Goal: Transaction & Acquisition: Subscribe to service/newsletter

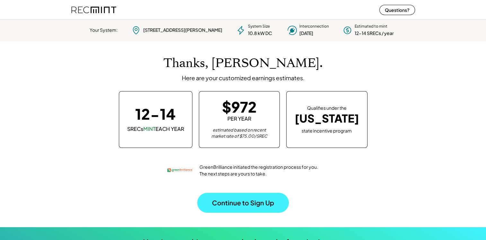
click at [264, 202] on button "Continue to Sign Up" at bounding box center [243, 203] width 92 height 20
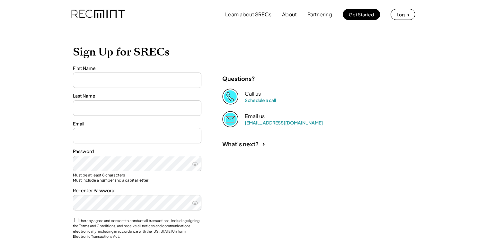
type input "******"
type input "****"
type input "**********"
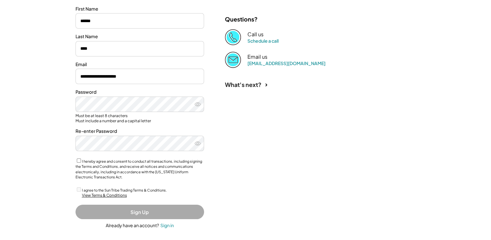
scroll to position [86, 0]
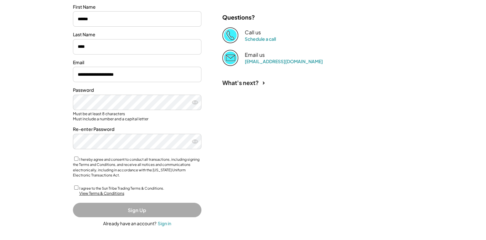
click at [91, 195] on div "View Terms & Conditions" at bounding box center [101, 193] width 45 height 5
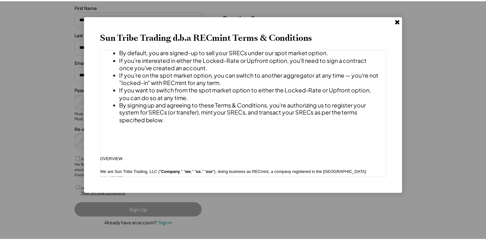
scroll to position [0, 0]
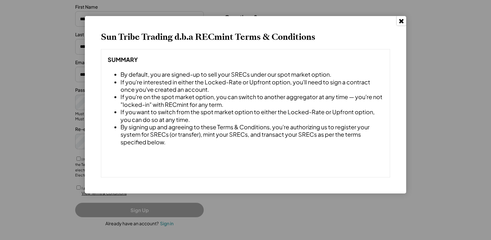
click at [403, 18] on icon at bounding box center [401, 21] width 6 height 6
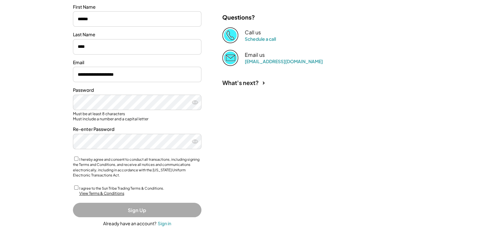
drag, startPoint x: 183, startPoint y: 150, endPoint x: 315, endPoint y: 168, distance: 133.0
click at [315, 168] on div "**********" at bounding box center [244, 106] width 354 height 276
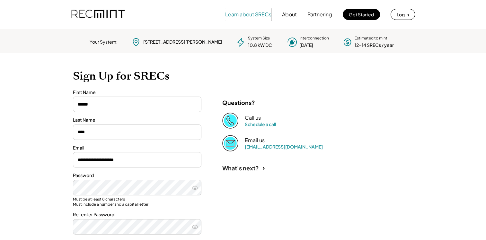
click at [252, 12] on button "Learn about SRECs" at bounding box center [248, 14] width 46 height 13
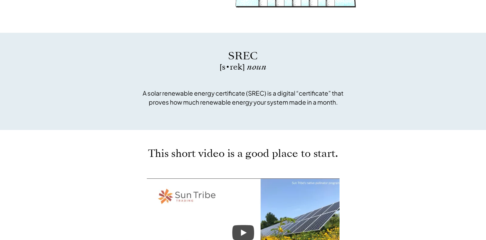
scroll to position [257, 0]
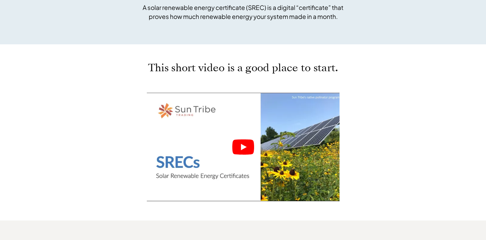
click at [241, 145] on icon "Play" at bounding box center [244, 147] width 6 height 6
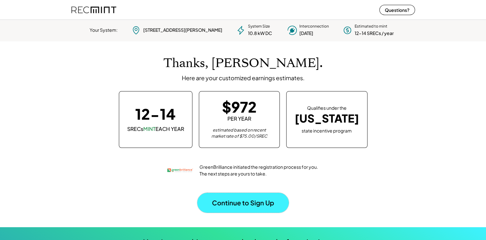
click at [233, 196] on button "Continue to Sign Up" at bounding box center [243, 203] width 92 height 20
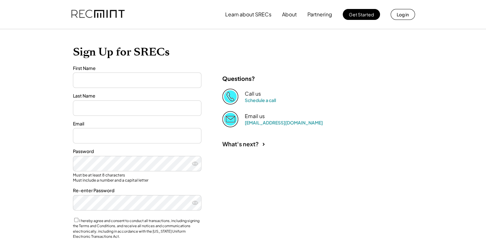
type input "******"
type input "****"
type input "**********"
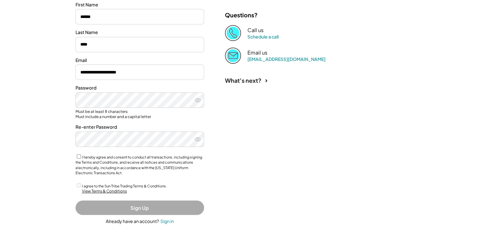
scroll to position [88, 0]
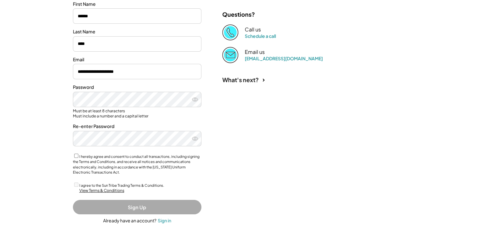
click at [113, 191] on div "View Terms & Conditions" at bounding box center [101, 190] width 45 height 5
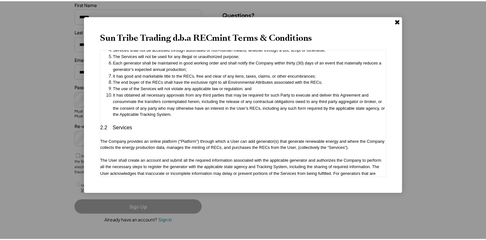
scroll to position [583, 0]
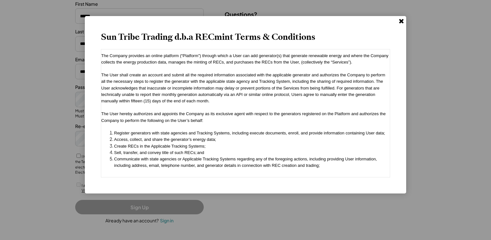
click at [403, 20] on use at bounding box center [401, 21] width 5 height 5
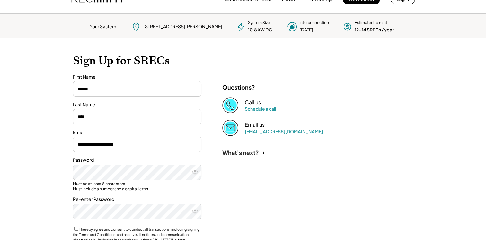
scroll to position [0, 0]
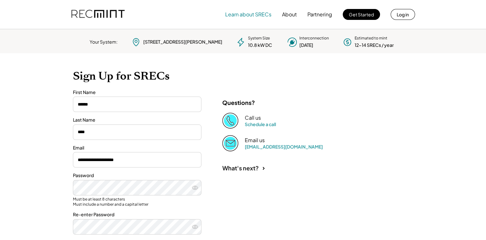
click at [256, 14] on button "Learn about SRECs" at bounding box center [248, 14] width 46 height 13
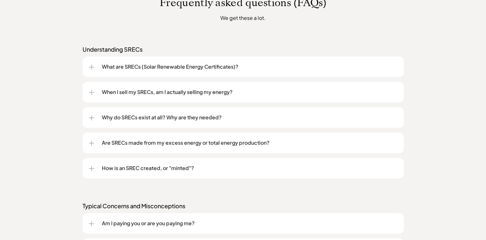
scroll to position [514, 0]
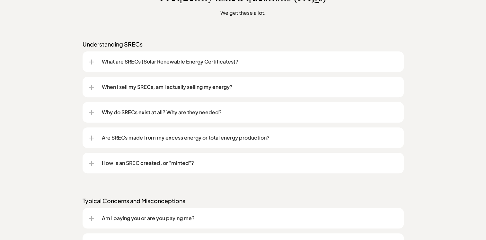
click at [161, 60] on p "What are SRECs (Solar Renewable Energy Certificates)?" at bounding box center [250, 62] width 296 height 8
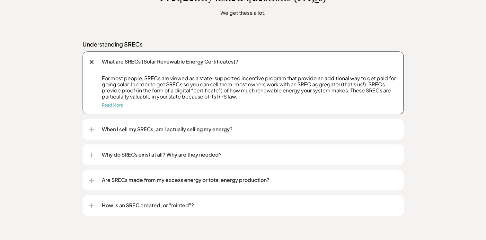
click at [116, 107] on link "Read More" at bounding box center [112, 105] width 21 height 5
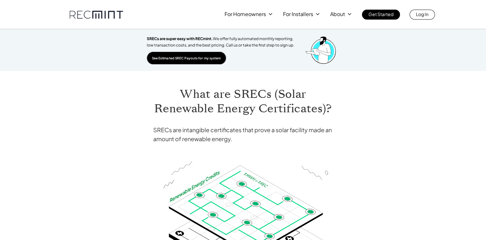
click at [205, 57] on p "See Estimated SREC Payouts for my system" at bounding box center [186, 58] width 69 height 6
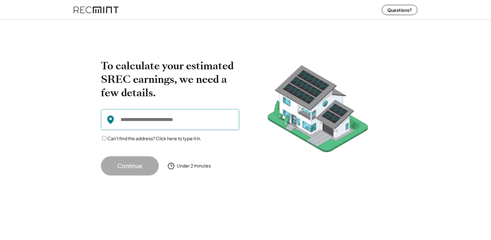
click at [170, 120] on input "input" at bounding box center [170, 119] width 138 height 21
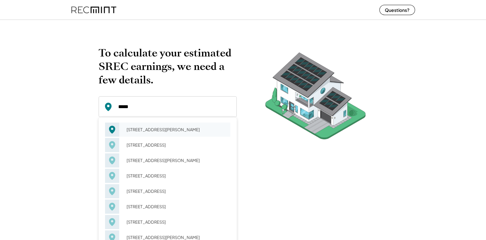
click at [163, 129] on div "[STREET_ADDRESS][PERSON_NAME]" at bounding box center [176, 129] width 108 height 9
type input "**********"
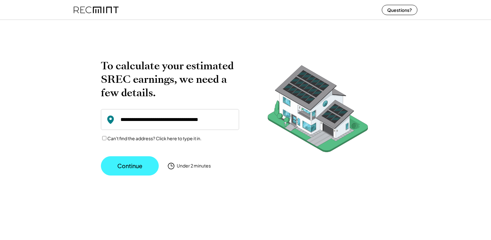
click at [143, 166] on button "Continue" at bounding box center [130, 166] width 58 height 19
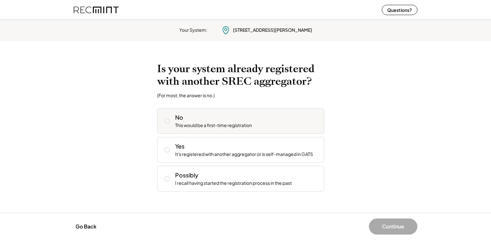
click at [168, 122] on icon at bounding box center [167, 121] width 6 height 6
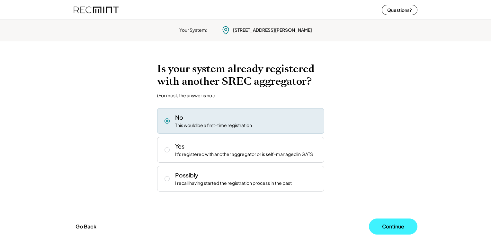
click at [386, 224] on button "Continue" at bounding box center [393, 227] width 49 height 16
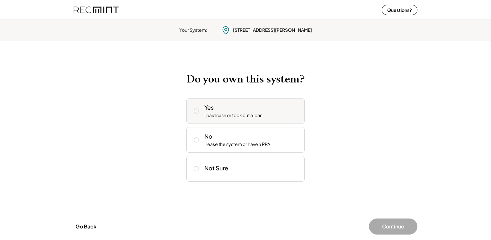
click at [196, 111] on icon at bounding box center [196, 111] width 6 height 6
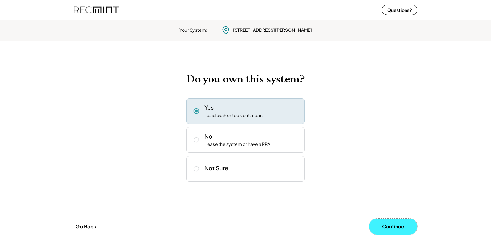
click at [396, 226] on button "Continue" at bounding box center [393, 227] width 49 height 16
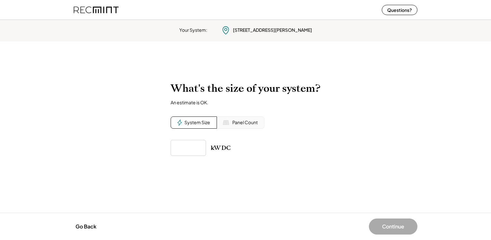
click at [249, 123] on div "Panel Count" at bounding box center [244, 123] width 25 height 6
click at [192, 147] on input "input" at bounding box center [188, 148] width 35 height 16
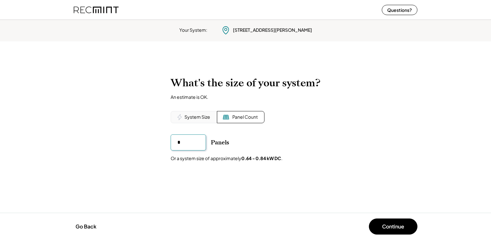
type input "**"
click at [385, 225] on button "Continue" at bounding box center [393, 227] width 49 height 16
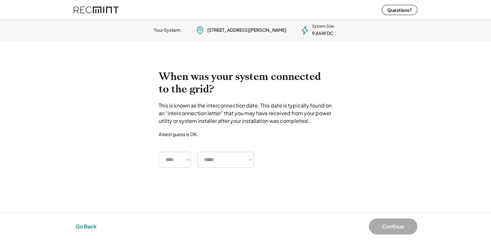
click at [79, 227] on button "Go Back" at bounding box center [86, 227] width 25 height 14
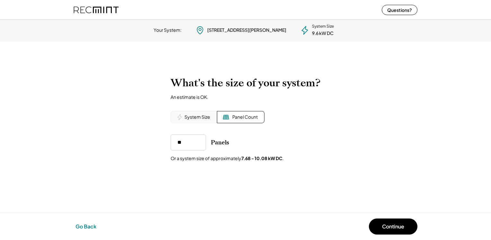
click at [79, 227] on button "Go Back" at bounding box center [86, 227] width 25 height 14
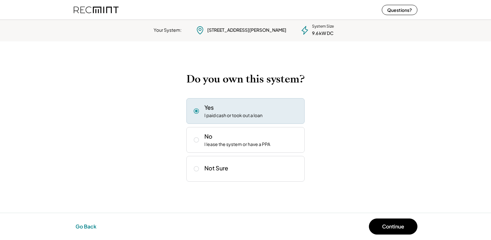
click at [79, 227] on button "Go Back" at bounding box center [86, 227] width 25 height 14
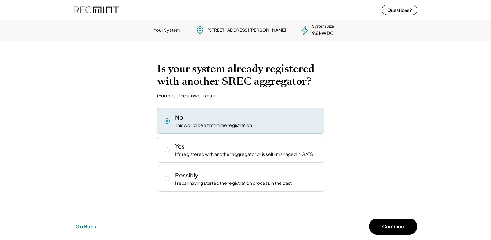
click at [79, 227] on button "Go Back" at bounding box center [86, 227] width 25 height 14
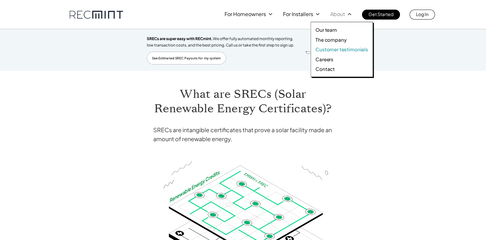
click at [348, 49] on p "Customer testimonials" at bounding box center [342, 49] width 53 height 6
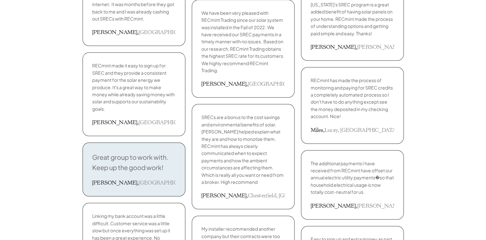
scroll to position [772, 0]
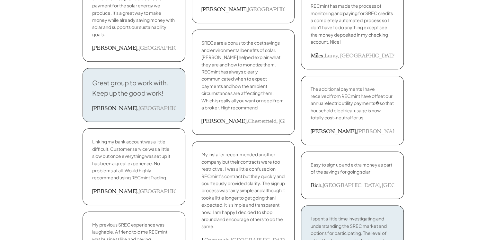
click at [198, 150] on div "My installer recommended another company but their contracts were too restricti…" at bounding box center [243, 197] width 103 height 113
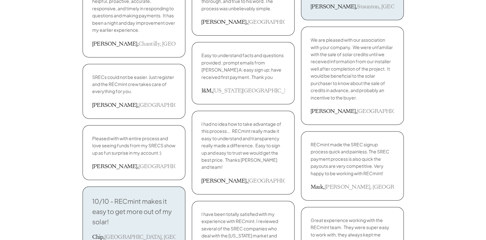
scroll to position [0, 0]
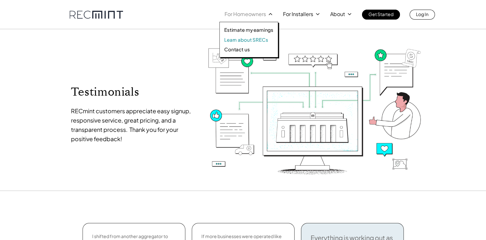
click at [258, 39] on p "Learn about SRECs" at bounding box center [246, 40] width 44 height 6
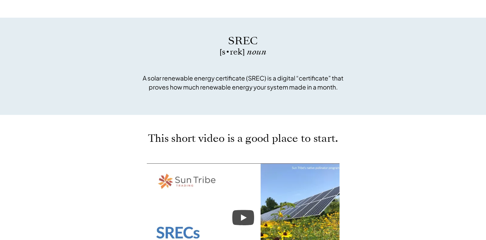
scroll to position [257, 0]
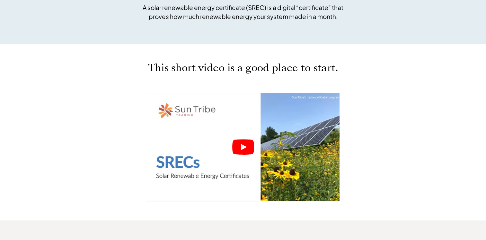
click at [244, 145] on icon "Play" at bounding box center [243, 147] width 22 height 15
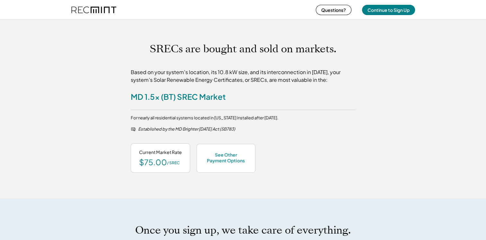
scroll to position [257, 0]
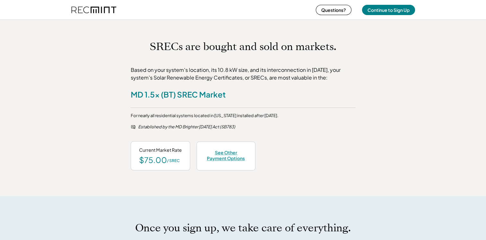
click at [232, 156] on div "See Other Payment Options" at bounding box center [226, 156] width 42 height 12
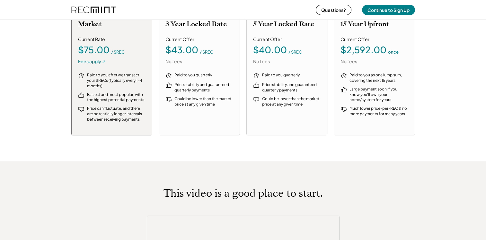
scroll to position [758, 0]
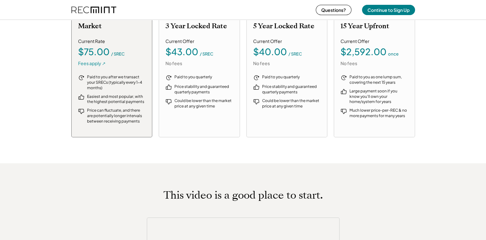
click at [95, 62] on div "Fees apply ↗" at bounding box center [92, 63] width 28 height 6
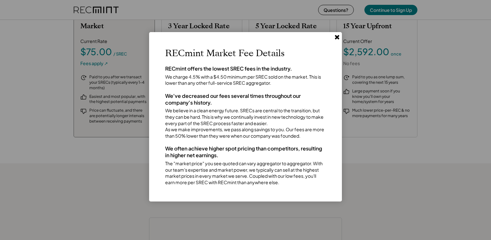
click at [338, 37] on use at bounding box center [337, 37] width 5 height 5
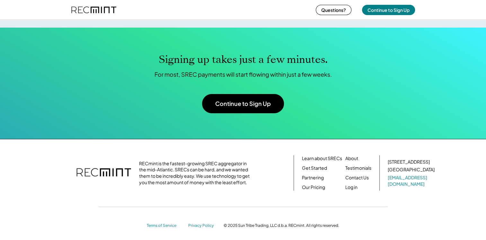
scroll to position [2062, 0]
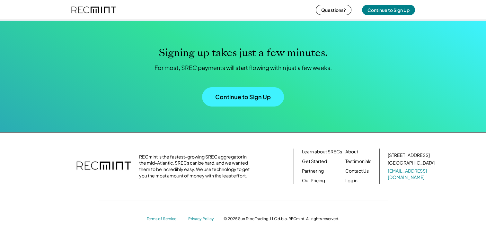
click at [248, 97] on button "Continue to Sign Up" at bounding box center [243, 96] width 82 height 19
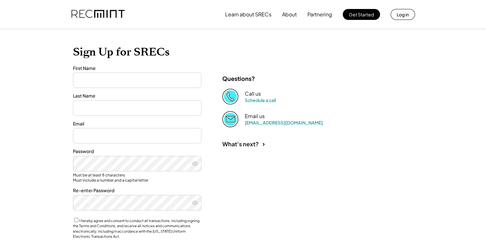
type input "******"
type input "****"
type input "**********"
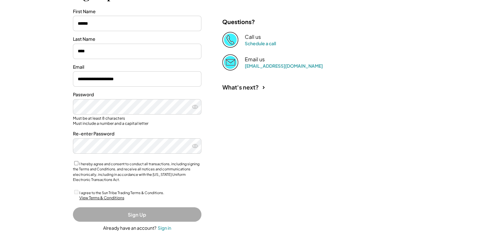
scroll to position [86, 0]
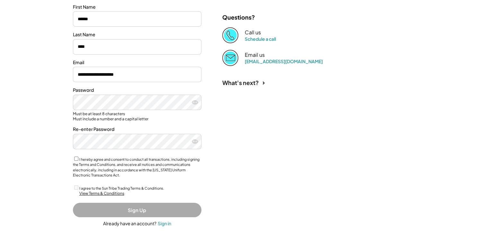
click at [197, 103] on icon at bounding box center [195, 102] width 6 height 6
drag, startPoint x: 169, startPoint y: 132, endPoint x: 255, endPoint y: 145, distance: 86.3
click at [255, 145] on div "**********" at bounding box center [244, 106] width 354 height 276
drag, startPoint x: 202, startPoint y: 146, endPoint x: 266, endPoint y: 163, distance: 66.4
click at [266, 163] on div "**********" at bounding box center [244, 106] width 354 height 276
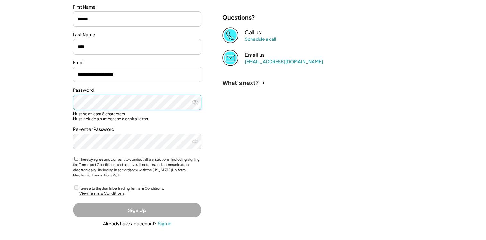
click at [62, 104] on div "**********" at bounding box center [243, 78] width 486 height 329
click at [232, 156] on div "**********" at bounding box center [244, 106] width 354 height 276
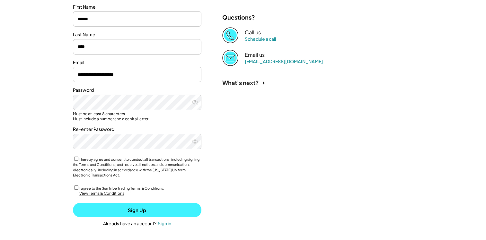
click at [133, 213] on button "Sign Up" at bounding box center [137, 210] width 129 height 14
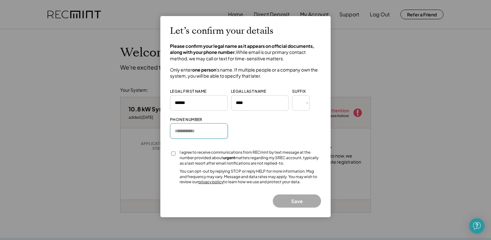
click at [181, 132] on input "input" at bounding box center [199, 130] width 58 height 15
type input "**********"
click at [295, 198] on button "Save" at bounding box center [297, 201] width 48 height 13
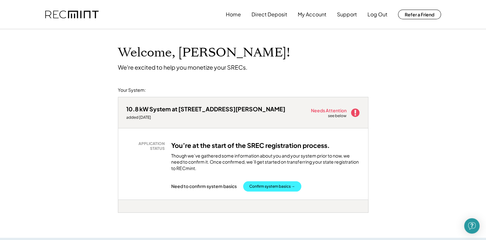
click at [262, 184] on button "Confirm system basics →" at bounding box center [272, 187] width 58 height 10
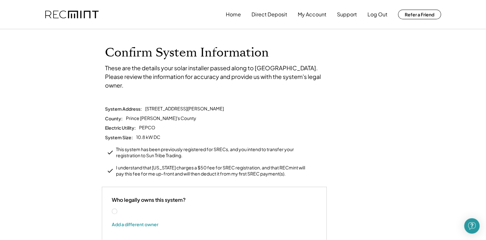
click at [118, 210] on label "[PERSON_NAME]" at bounding box center [147, 212] width 58 height 5
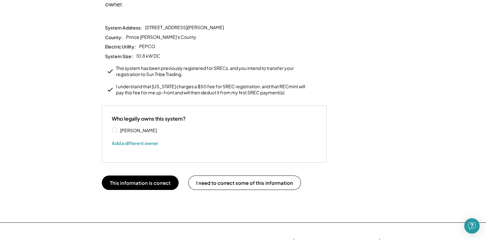
scroll to position [86, 0]
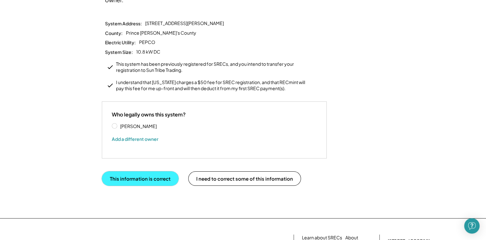
click at [158, 172] on button "This information is correct" at bounding box center [140, 179] width 77 height 14
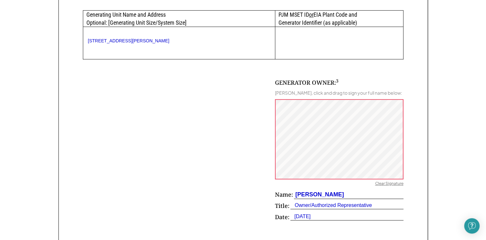
scroll to position [356, 0]
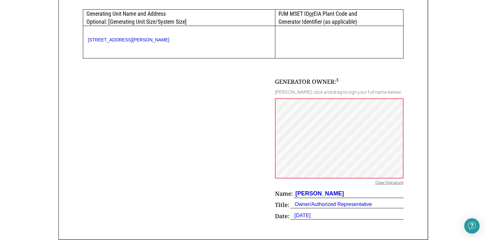
click at [398, 183] on div "Clear Signature" at bounding box center [390, 183] width 28 height 6
click at [390, 185] on div "Clear Signature" at bounding box center [390, 183] width 28 height 6
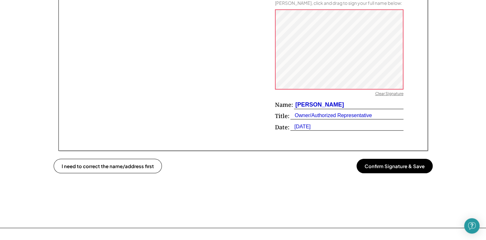
scroll to position [527, 0]
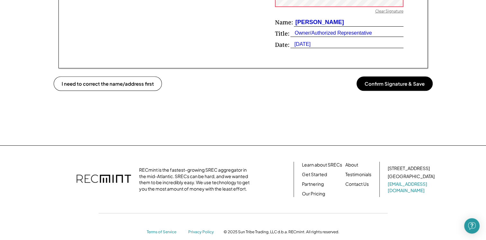
click at [402, 86] on button "Confirm Signature & Save" at bounding box center [395, 84] width 76 height 14
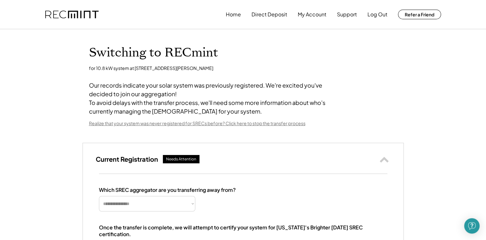
scroll to position [86, 0]
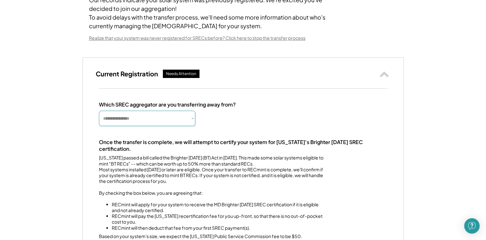
click at [193, 126] on select "**********" at bounding box center [147, 118] width 96 height 15
click at [265, 41] on div "Realize that your system was never registered for SRECs before? Click here to s…" at bounding box center [197, 38] width 217 height 6
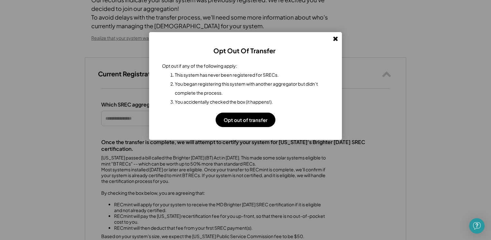
click at [335, 38] on use at bounding box center [335, 39] width 5 height 5
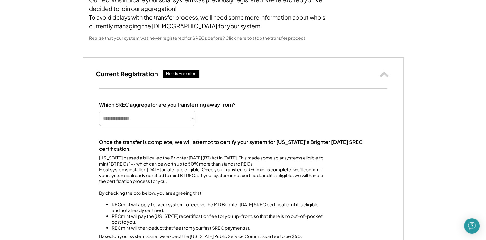
click at [297, 41] on div "Realize that your system was never registered for SRECs before? Click here to s…" at bounding box center [197, 38] width 217 height 6
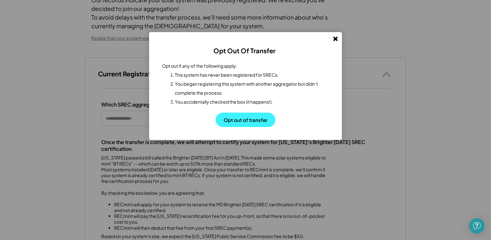
click at [261, 120] on button "Opt out of transfer" at bounding box center [246, 120] width 60 height 14
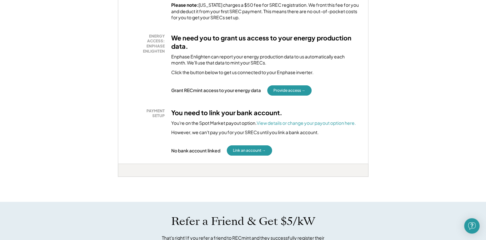
scroll to position [171, 0]
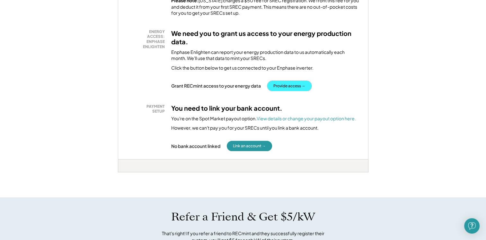
click at [294, 85] on button "Provide access →" at bounding box center [289, 86] width 44 height 10
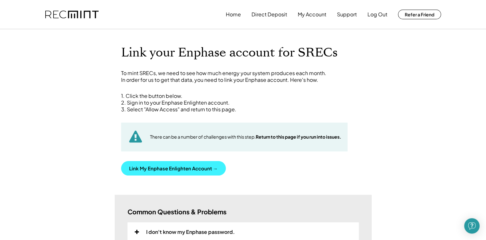
click at [200, 167] on button "Link My Enphase Enlighten Account →" at bounding box center [173, 168] width 105 height 14
click at [202, 166] on button "Link My Enphase Enlighten Account →" at bounding box center [173, 168] width 105 height 14
